Goal: Transaction & Acquisition: Download file/media

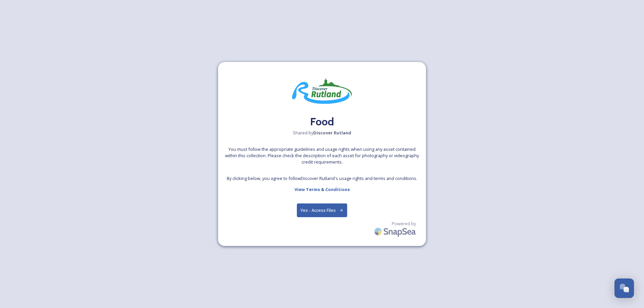
click at [324, 208] on button "Yes - Access Files" at bounding box center [322, 210] width 50 height 14
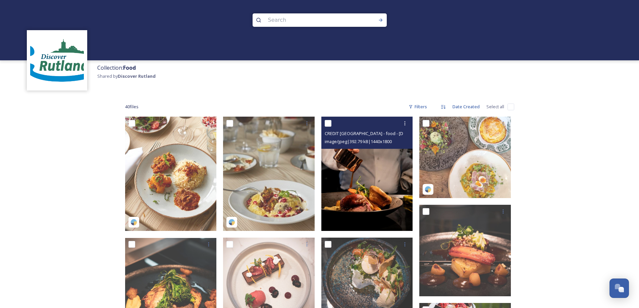
click at [372, 185] on img at bounding box center [367, 174] width 92 height 114
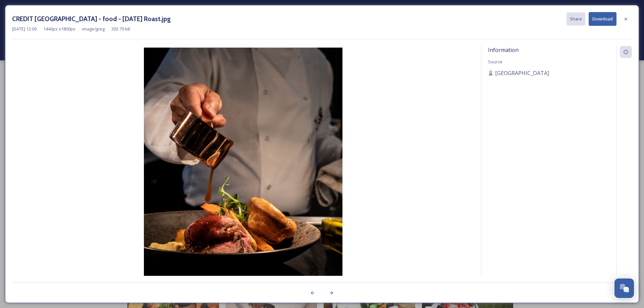
click at [593, 22] on button "Download" at bounding box center [602, 19] width 28 height 14
click at [409, 57] on img at bounding box center [243, 172] width 462 height 248
click at [626, 19] on icon at bounding box center [625, 18] width 3 height 3
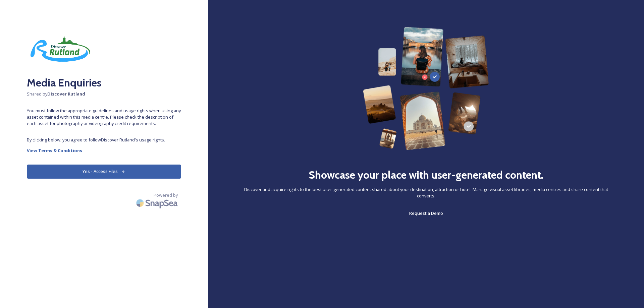
click at [103, 170] on button "Yes - Access Files" at bounding box center [104, 172] width 154 height 14
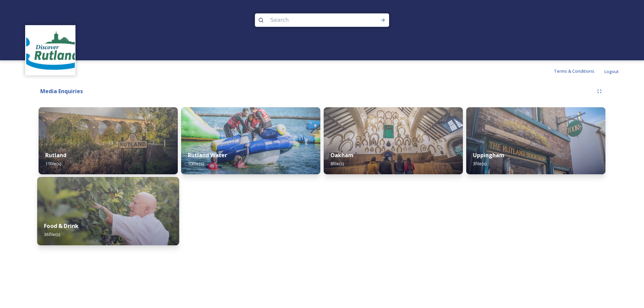
click at [96, 217] on div "Food & Drink 36 file(s)" at bounding box center [108, 230] width 142 height 31
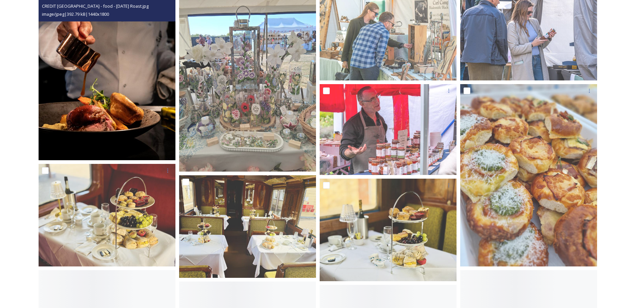
scroll to position [201, 0]
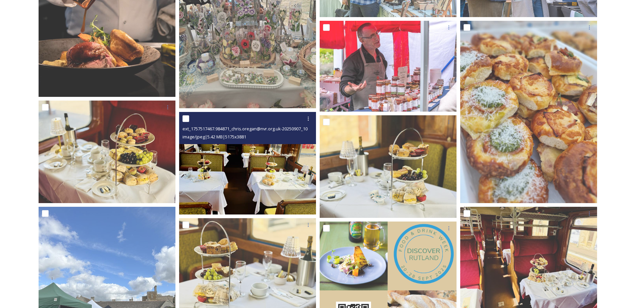
click at [274, 167] on img at bounding box center [247, 163] width 137 height 103
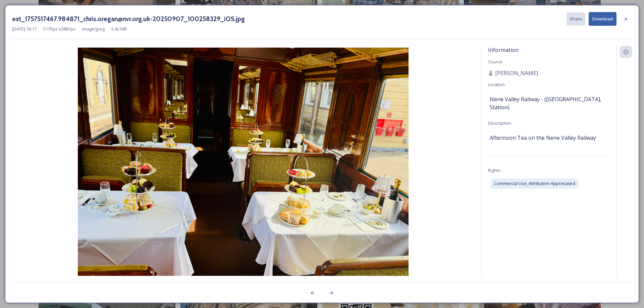
click at [605, 18] on button "Download" at bounding box center [602, 19] width 28 height 14
click at [624, 18] on icon at bounding box center [625, 18] width 5 height 5
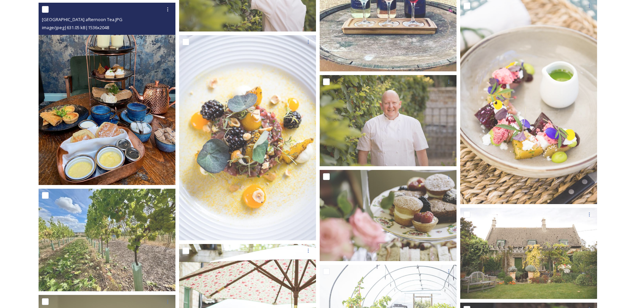
scroll to position [670, 0]
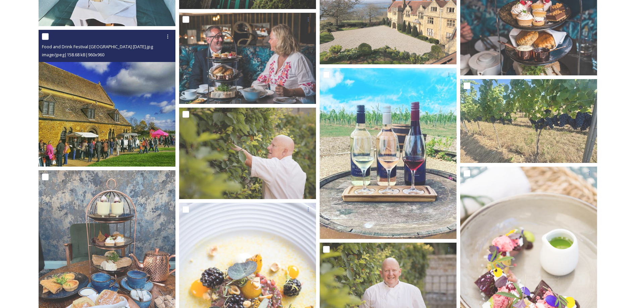
click at [95, 114] on img at bounding box center [107, 98] width 137 height 137
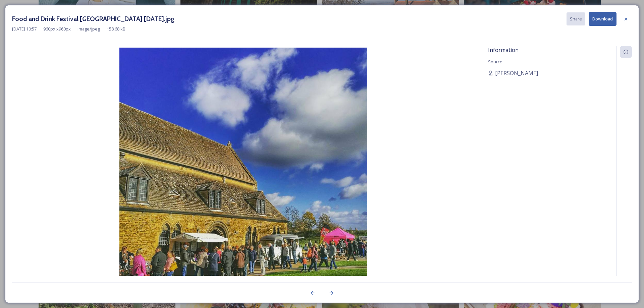
click at [599, 19] on button "Download" at bounding box center [602, 19] width 28 height 14
click at [627, 17] on icon at bounding box center [625, 18] width 5 height 5
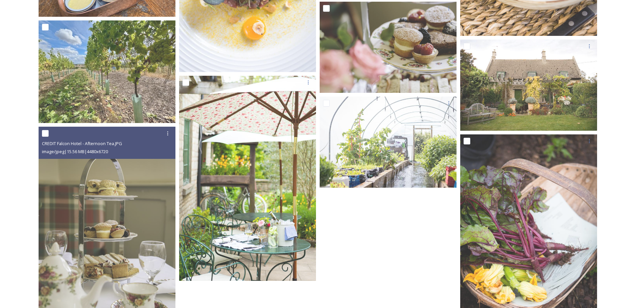
scroll to position [1073, 0]
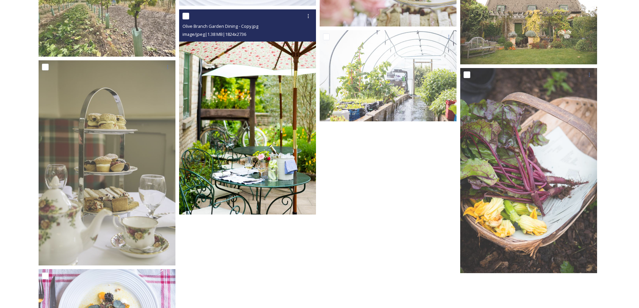
click at [249, 126] on img at bounding box center [247, 111] width 137 height 205
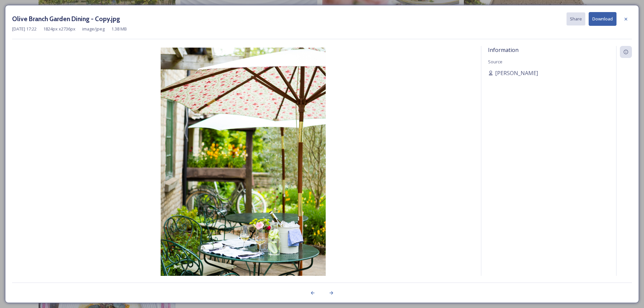
click at [602, 16] on button "Download" at bounding box center [602, 19] width 28 height 14
click at [625, 19] on icon at bounding box center [625, 18] width 3 height 3
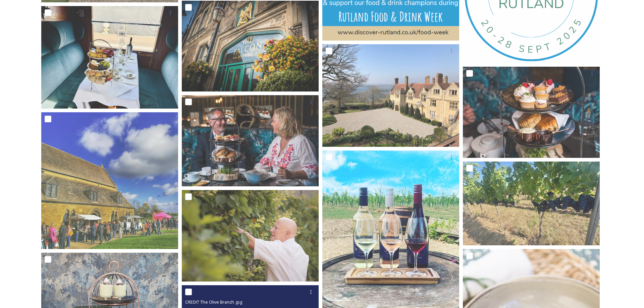
scroll to position [570, 0]
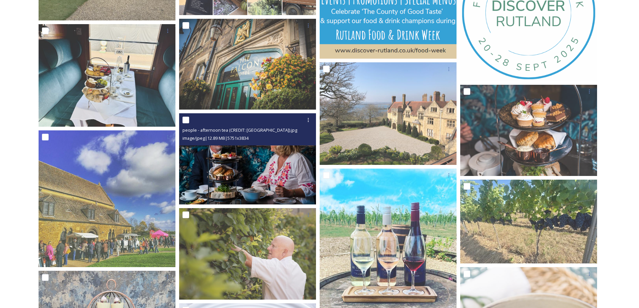
click at [285, 172] on img at bounding box center [247, 158] width 137 height 91
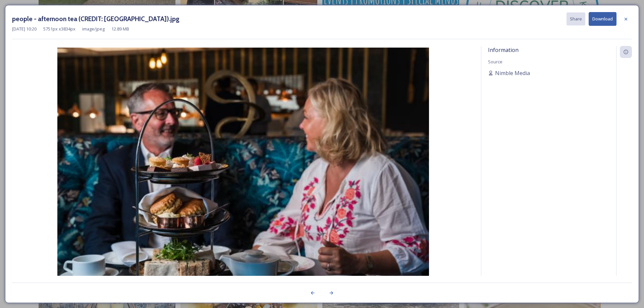
click at [613, 17] on button "Download" at bounding box center [602, 19] width 28 height 14
